Goal: Information Seeking & Learning: Learn about a topic

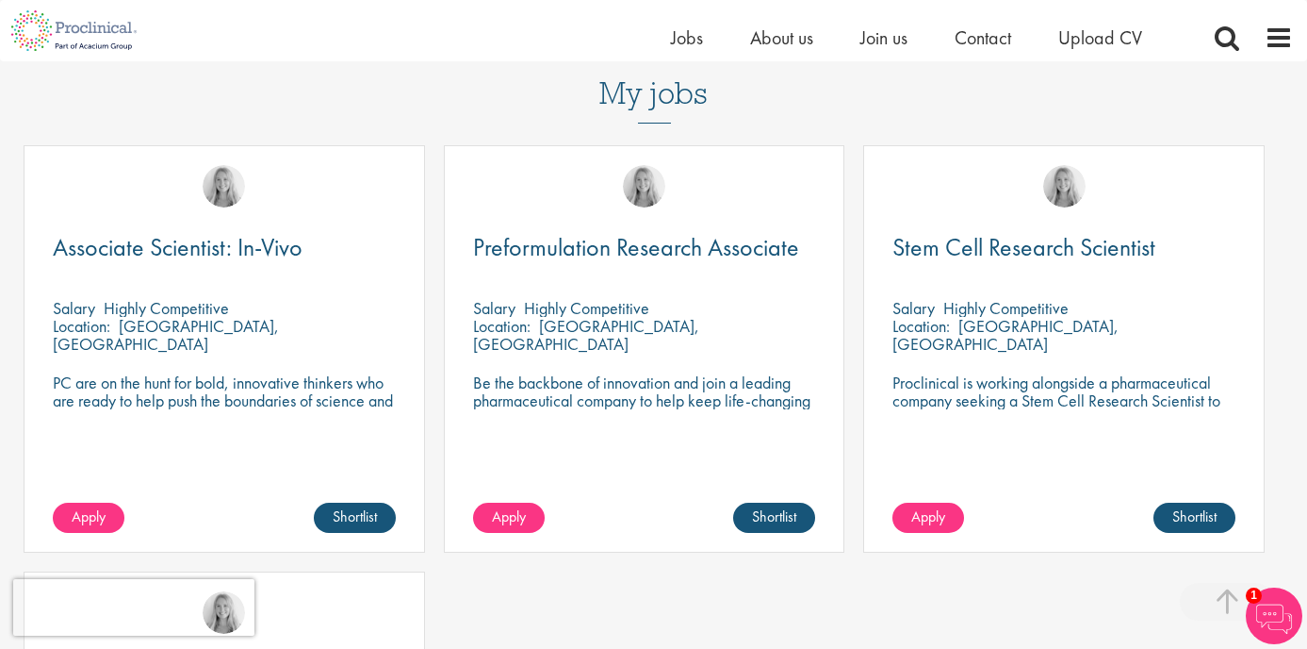
scroll to position [563, 0]
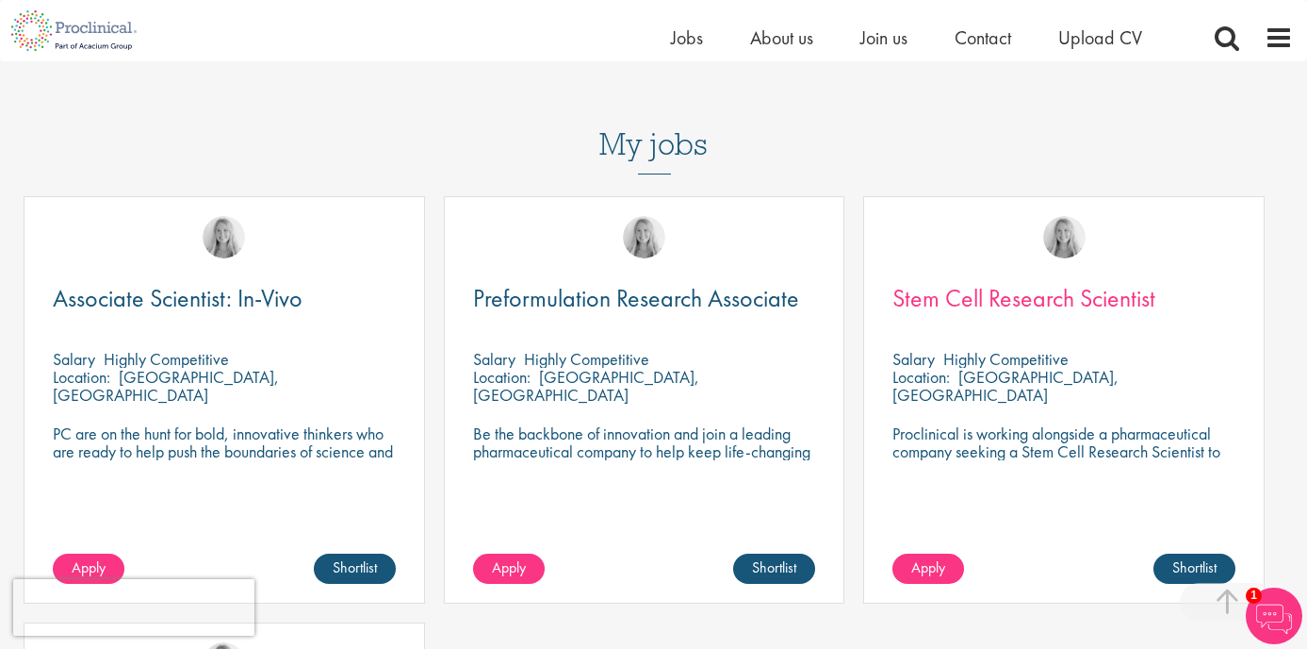
click at [998, 282] on span "Stem Cell Research Scientist" at bounding box center [1024, 298] width 263 height 32
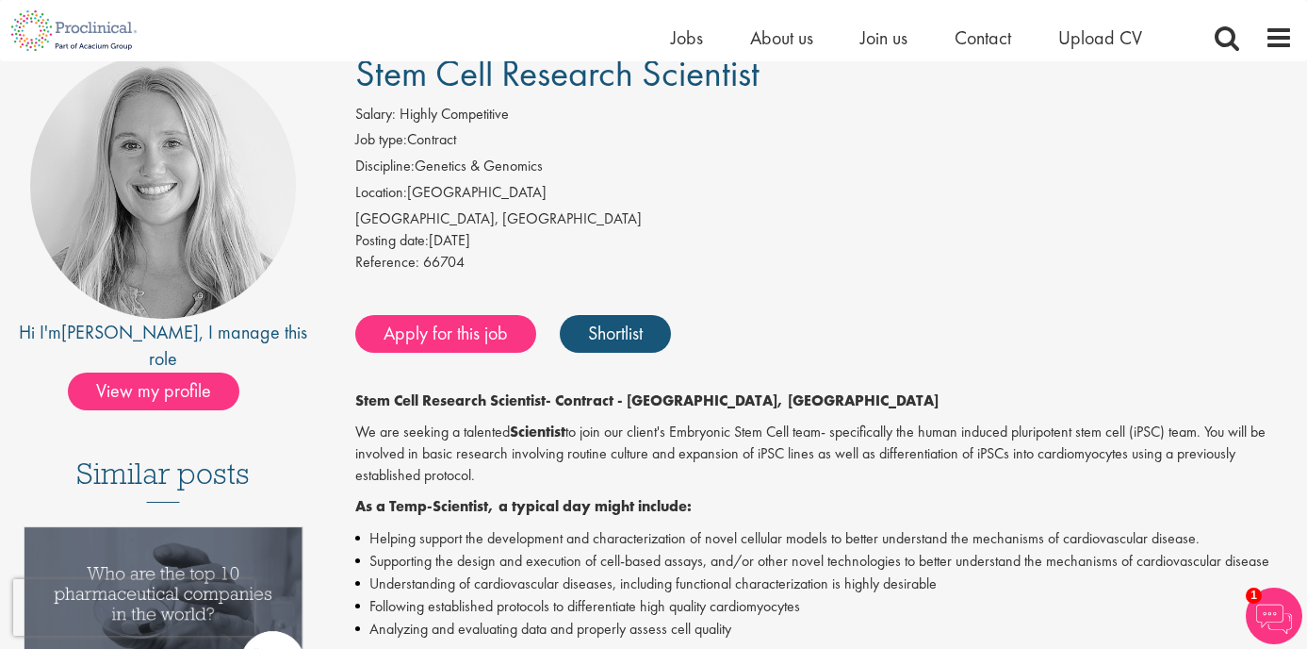
scroll to position [149, 0]
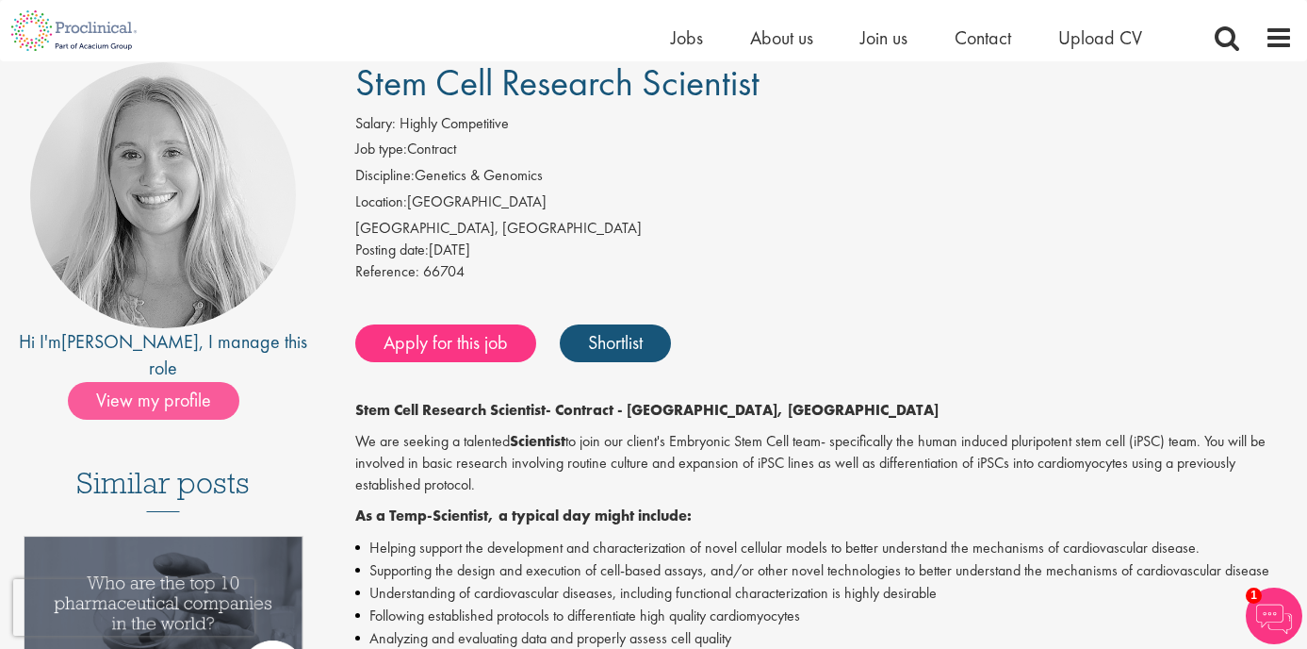
click at [194, 382] on span "View my profile" at bounding box center [154, 401] width 172 height 38
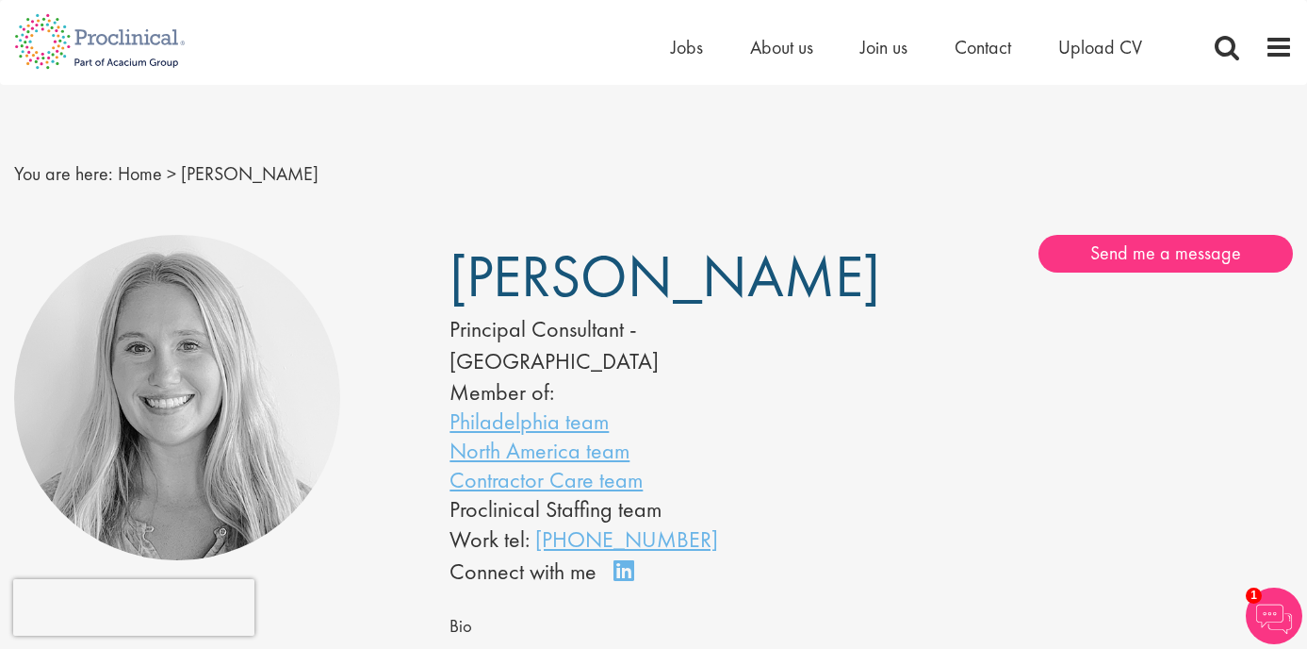
click at [719, 33] on ul "Home Jobs About us Join us Contact Upload CV" at bounding box center [930, 47] width 518 height 28
click at [690, 46] on span "Jobs" at bounding box center [687, 47] width 32 height 25
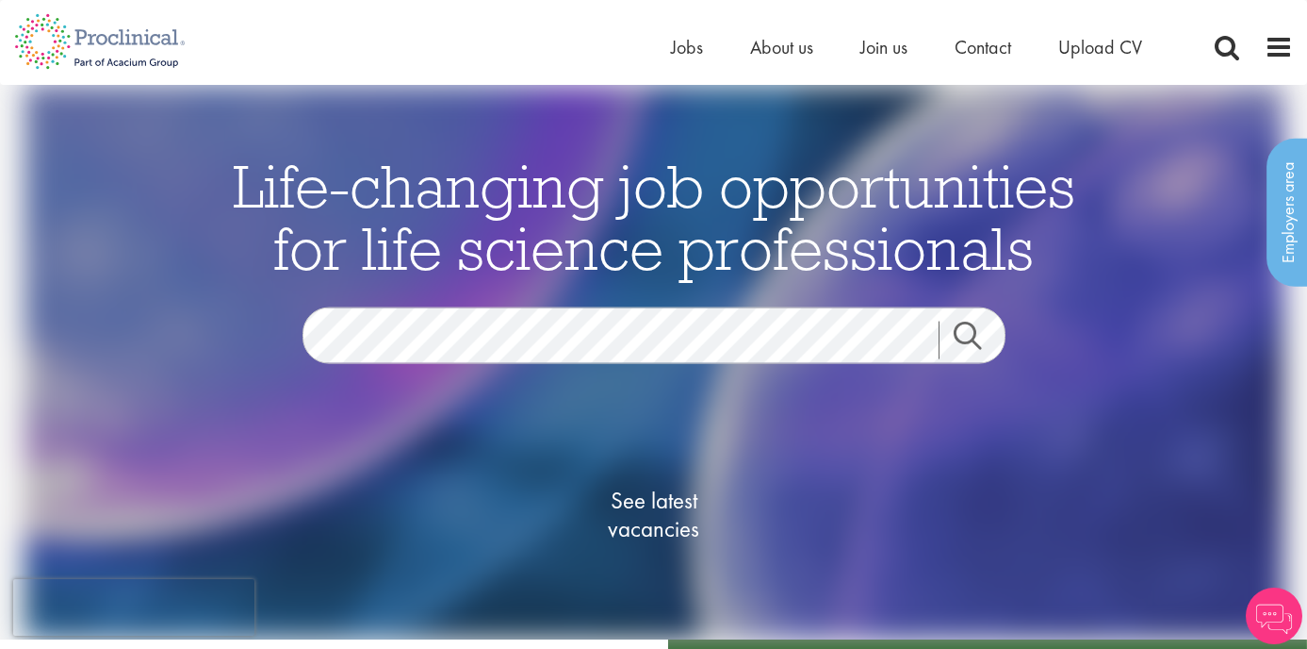
click at [674, 512] on span "See latest vacancies" at bounding box center [654, 514] width 189 height 57
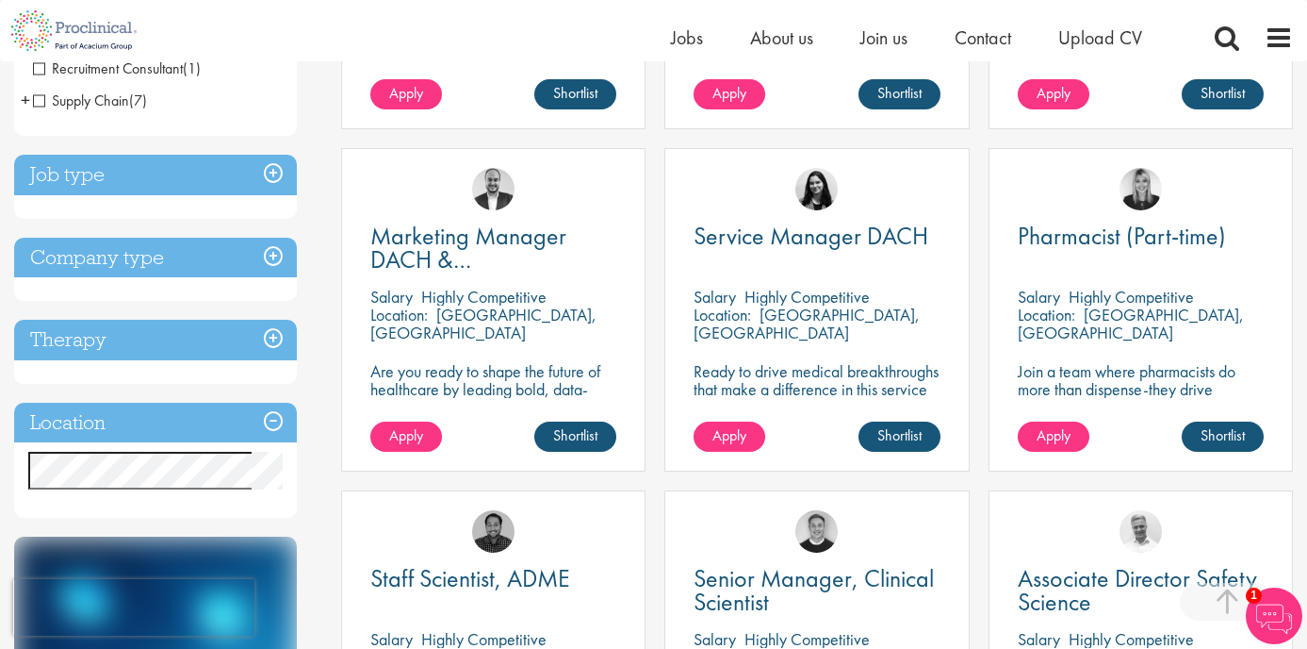
scroll to position [620, 0]
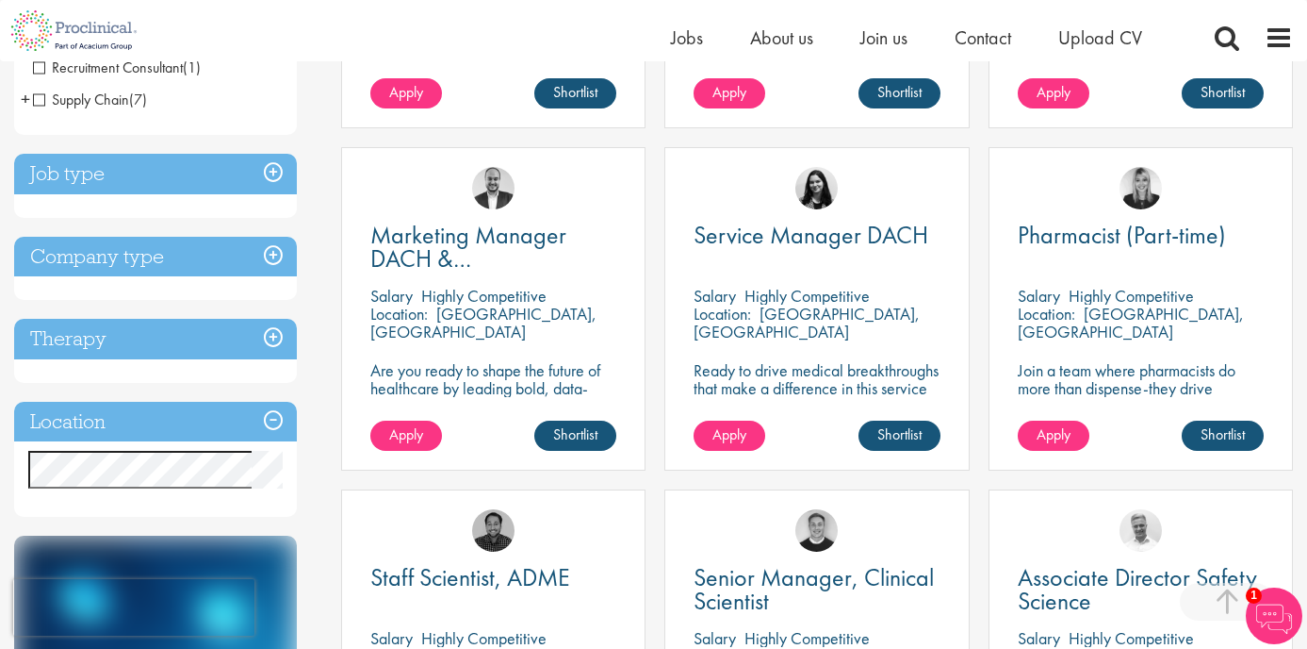
drag, startPoint x: 169, startPoint y: 501, endPoint x: 112, endPoint y: 506, distance: 56.8
